Goal: Information Seeking & Learning: Learn about a topic

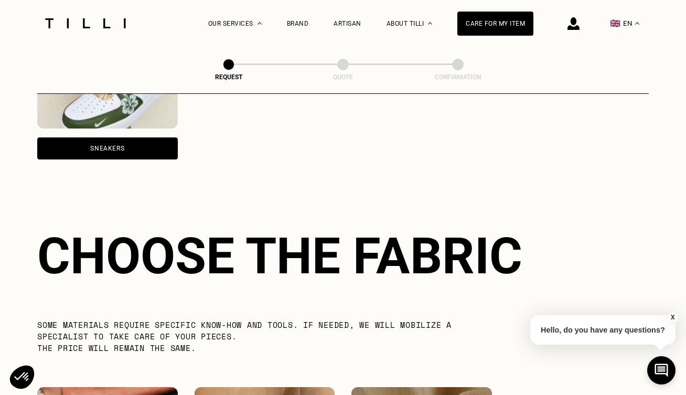
scroll to position [664, 0]
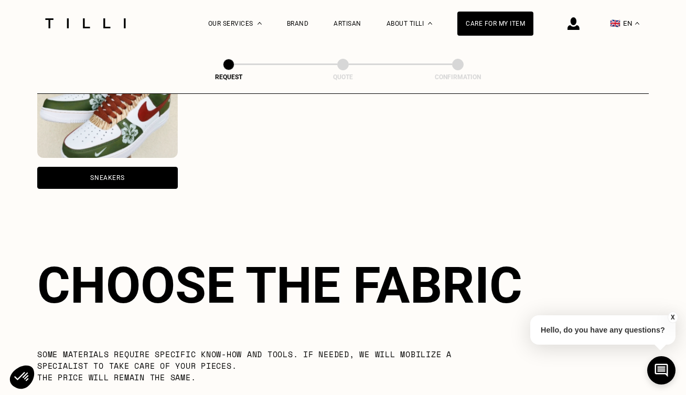
click at [127, 174] on div "Sneakers" at bounding box center [107, 178] width 141 height 22
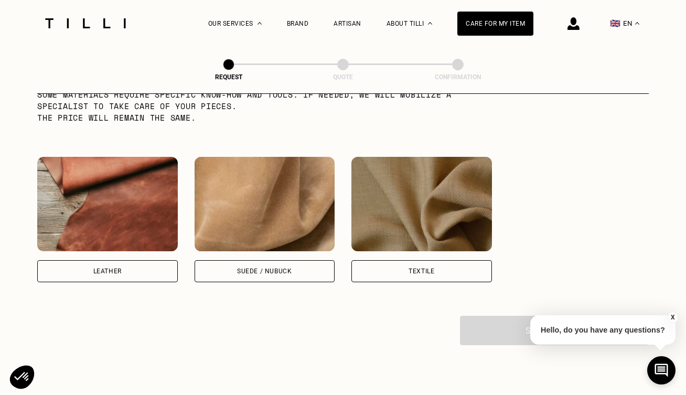
scroll to position [926, 0]
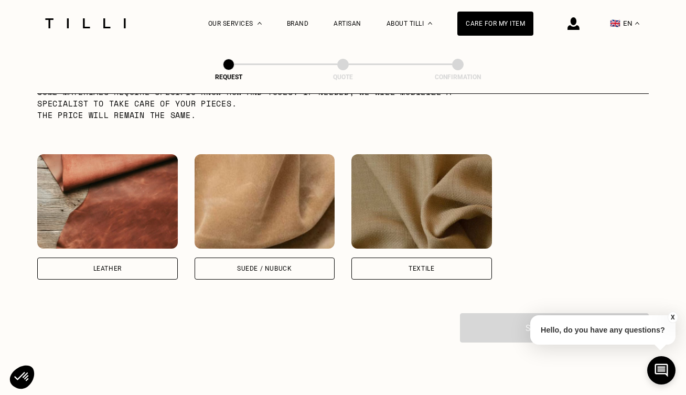
click at [112, 270] on div "Leather" at bounding box center [107, 268] width 28 height 6
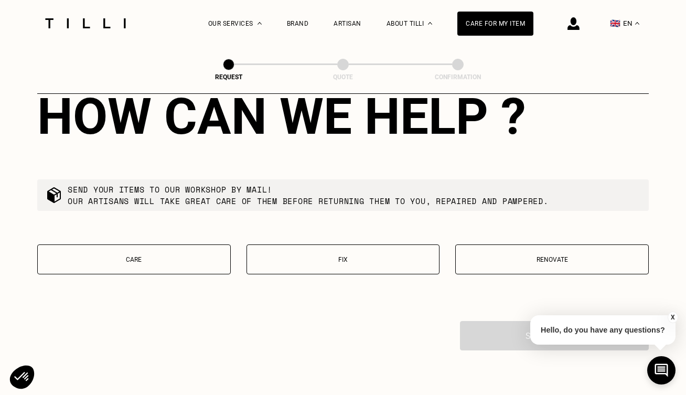
scroll to position [1173, 0]
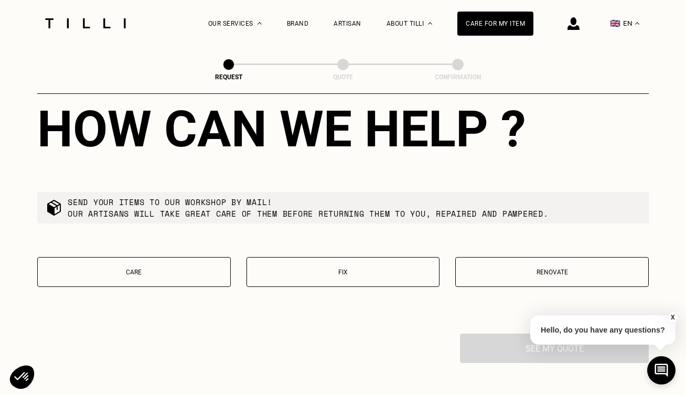
click at [511, 275] on p "Renovate" at bounding box center [552, 272] width 182 height 7
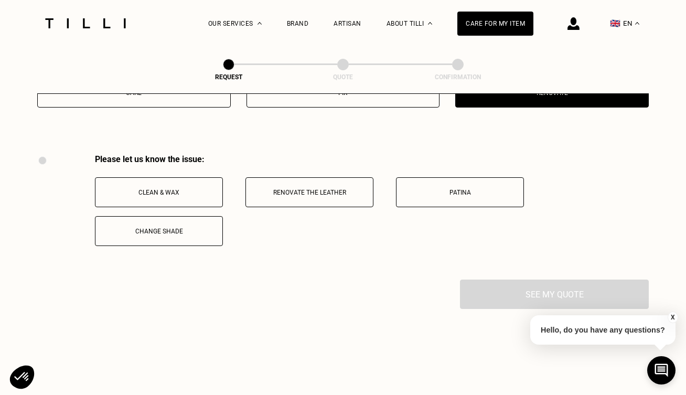
scroll to position [1389, 0]
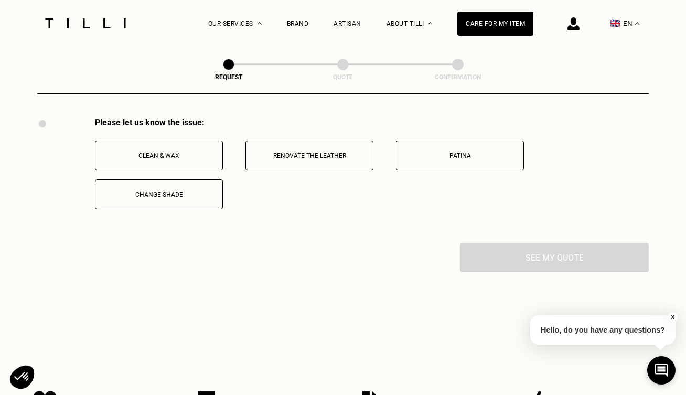
click at [295, 164] on button "Renovate the leather" at bounding box center [310, 156] width 128 height 30
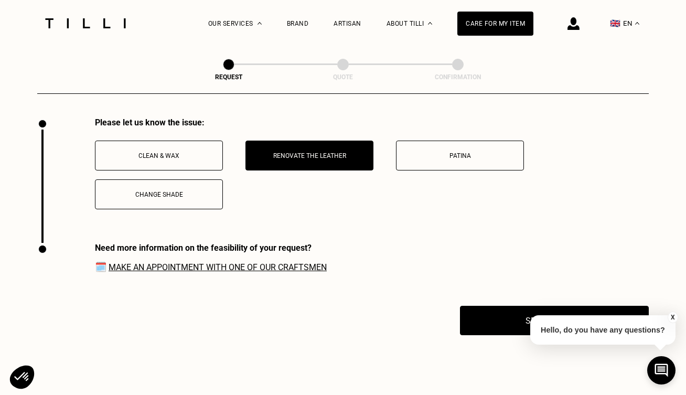
scroll to position [1515, 0]
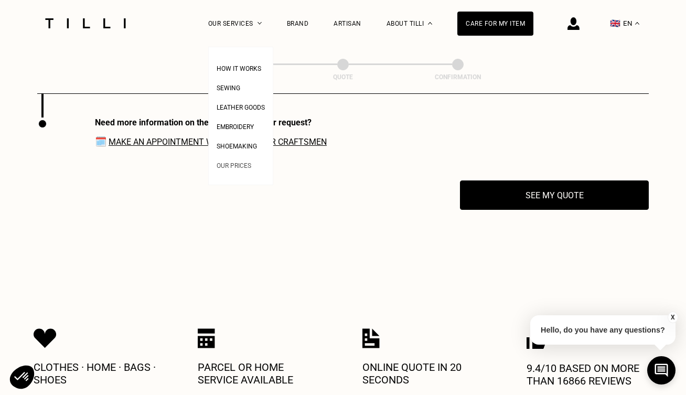
click at [232, 169] on span "Our prices" at bounding box center [234, 165] width 35 height 7
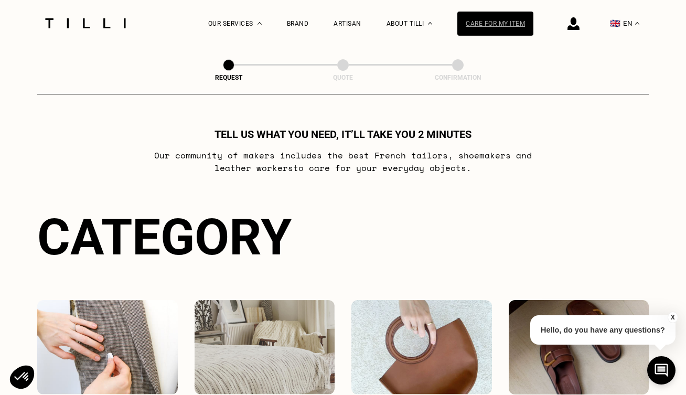
select select "FR"
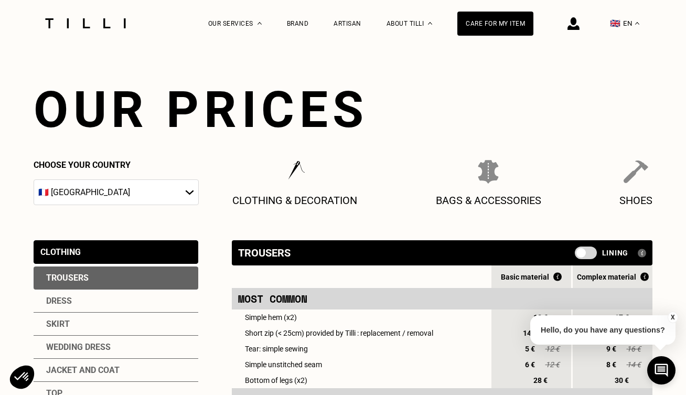
click at [621, 28] on span "🇬🇧" at bounding box center [615, 23] width 10 height 10
click at [623, 60] on div "🇫🇷 FR" at bounding box center [625, 58] width 28 height 13
click at [629, 59] on link "FR" at bounding box center [632, 58] width 8 height 13
